Goal: Task Accomplishment & Management: Complete application form

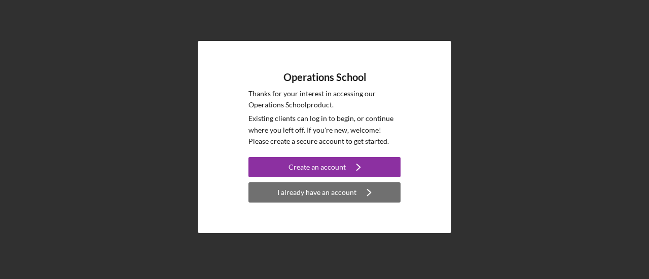
click at [322, 195] on div "I already have an account" at bounding box center [316, 193] width 79 height 20
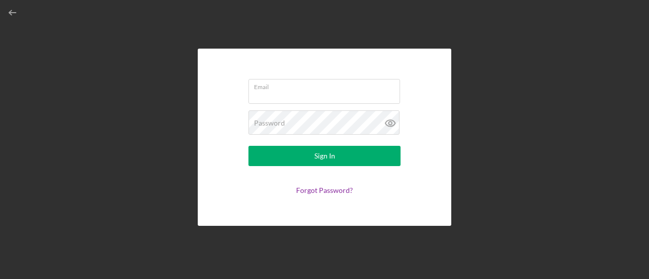
type input "[PERSON_NAME][EMAIL_ADDRESS][PERSON_NAME][DOMAIN_NAME]"
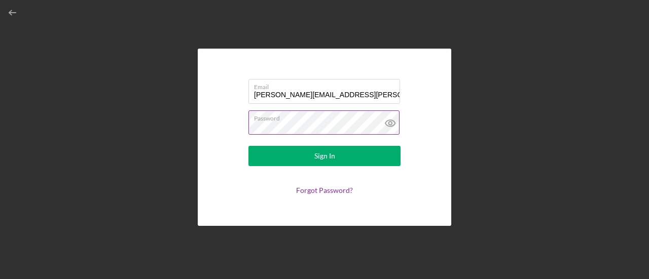
click at [394, 123] on icon at bounding box center [390, 123] width 25 height 25
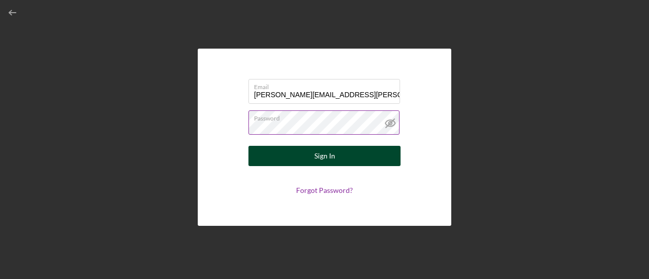
click at [341, 159] on button "Sign In" at bounding box center [324, 156] width 152 height 20
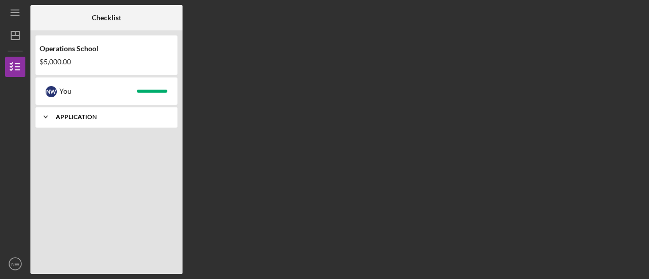
click at [74, 118] on div "Application" at bounding box center [110, 117] width 109 height 6
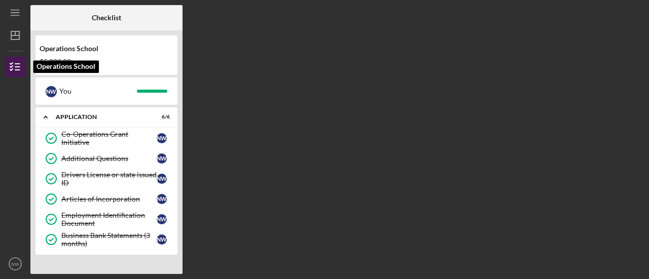
click at [15, 60] on icon "button" at bounding box center [15, 66] width 25 height 25
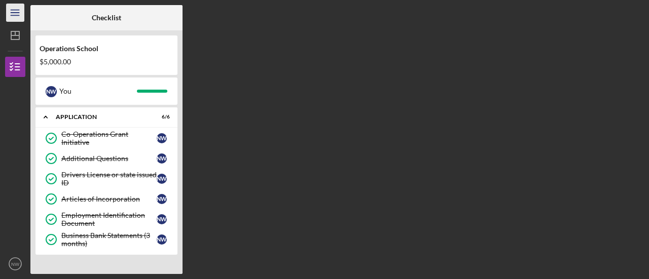
click at [17, 13] on line "button" at bounding box center [15, 13] width 8 height 0
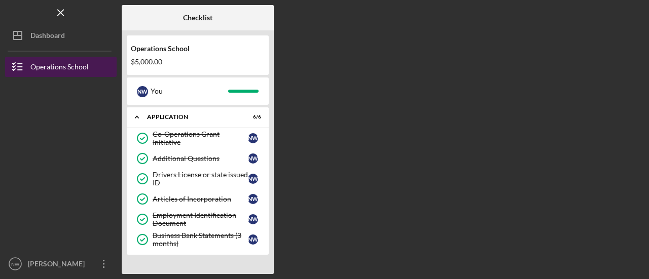
click at [38, 68] on div "Operations School" at bounding box center [59, 68] width 58 height 23
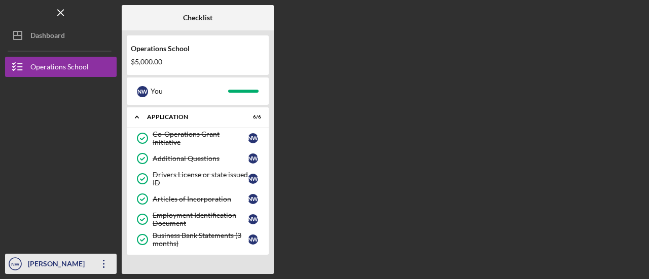
click at [104, 268] on icon "Icon/Overflow" at bounding box center [103, 263] width 25 height 25
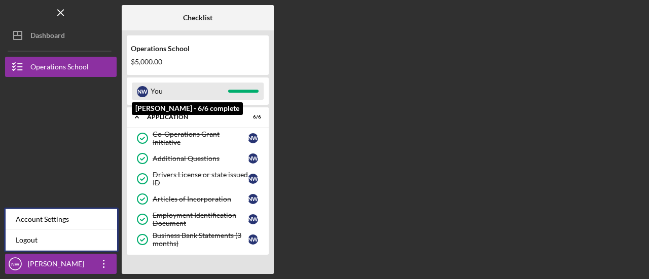
click at [161, 87] on div "You" at bounding box center [190, 91] width 78 height 17
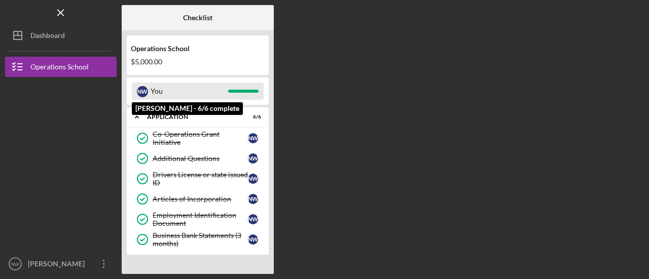
click at [184, 88] on div "You" at bounding box center [190, 91] width 78 height 17
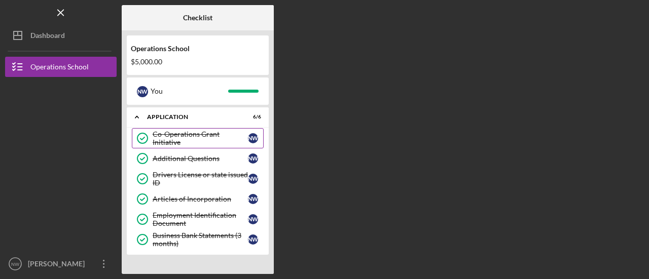
click at [198, 139] on div "Co-Operations Grant Initiative" at bounding box center [200, 138] width 95 height 16
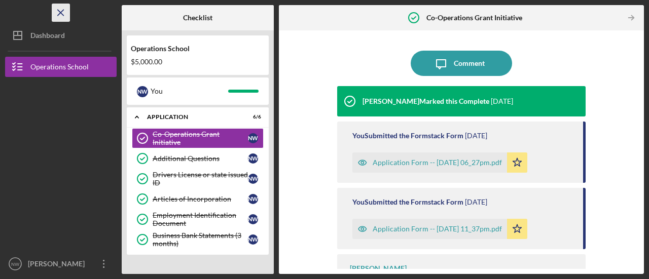
click at [63, 10] on icon "Icon/Menu Close" at bounding box center [61, 13] width 23 height 23
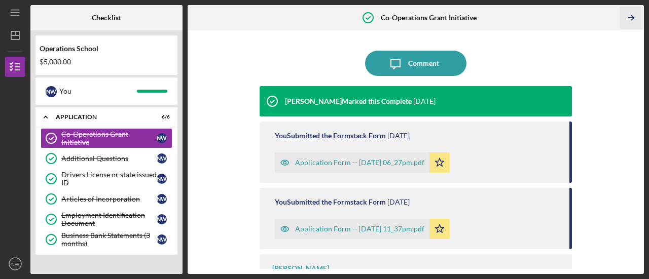
click at [635, 19] on icon "Icon/Table Pagination Arrow" at bounding box center [631, 18] width 23 height 23
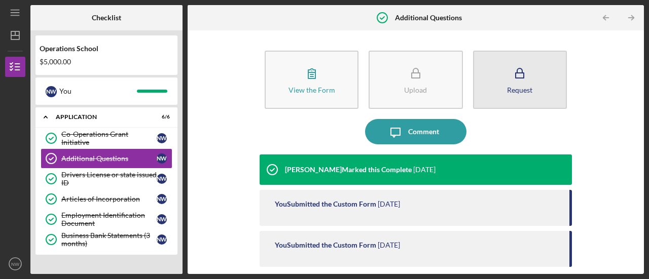
click at [529, 66] on icon "button" at bounding box center [519, 73] width 25 height 25
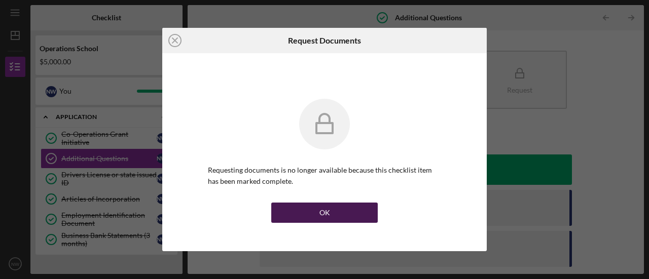
click at [333, 213] on button "OK" at bounding box center [324, 213] width 106 height 20
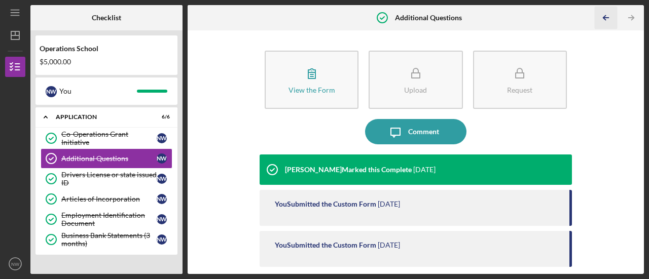
click at [608, 14] on icon "Icon/Table Pagination Arrow" at bounding box center [606, 18] width 23 height 23
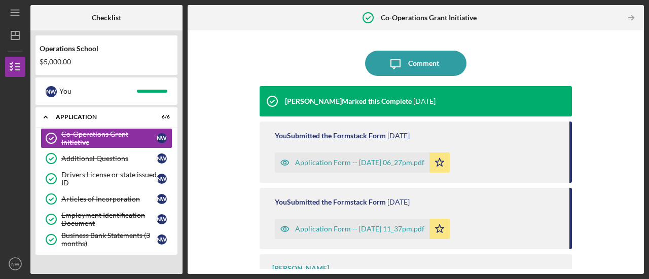
click at [608, 14] on div at bounding box center [608, 18] width 20 height 20
click at [633, 19] on polyline "button" at bounding box center [632, 18] width 3 height 5
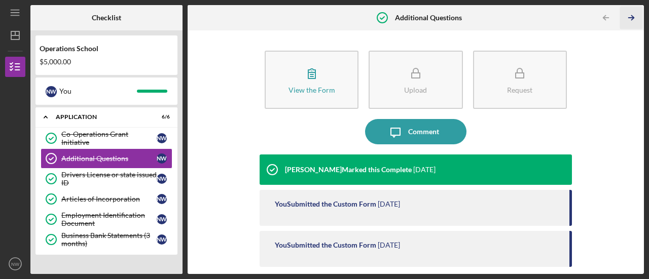
click at [633, 19] on polyline "button" at bounding box center [632, 18] width 3 height 5
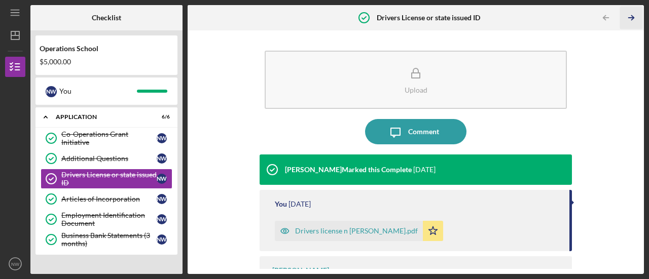
click at [633, 19] on polyline "button" at bounding box center [632, 18] width 3 height 5
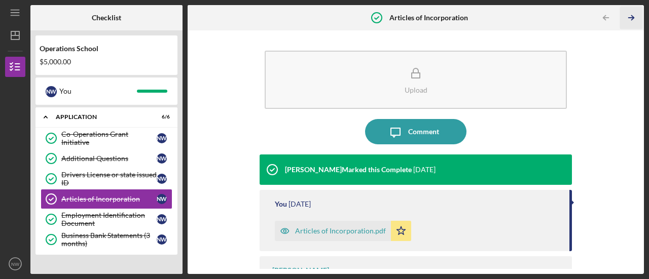
click at [633, 19] on polyline "button" at bounding box center [632, 18] width 3 height 5
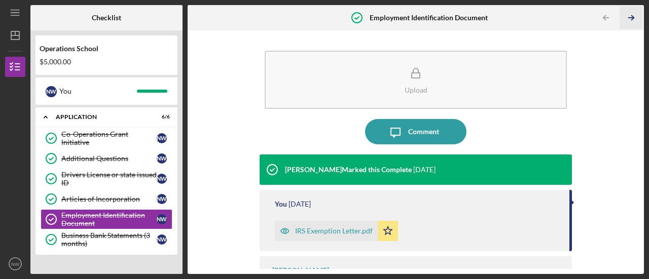
click at [633, 19] on polyline "button" at bounding box center [632, 18] width 3 height 5
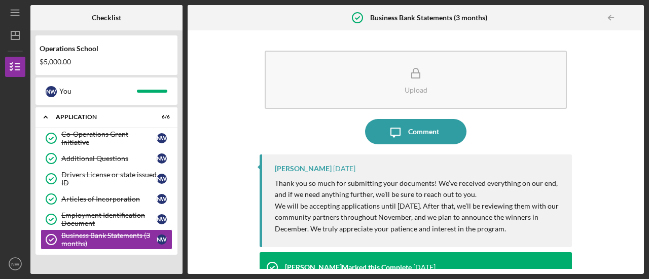
click at [633, 19] on div at bounding box center [634, 18] width 20 height 20
